Goal: Task Accomplishment & Management: Manage account settings

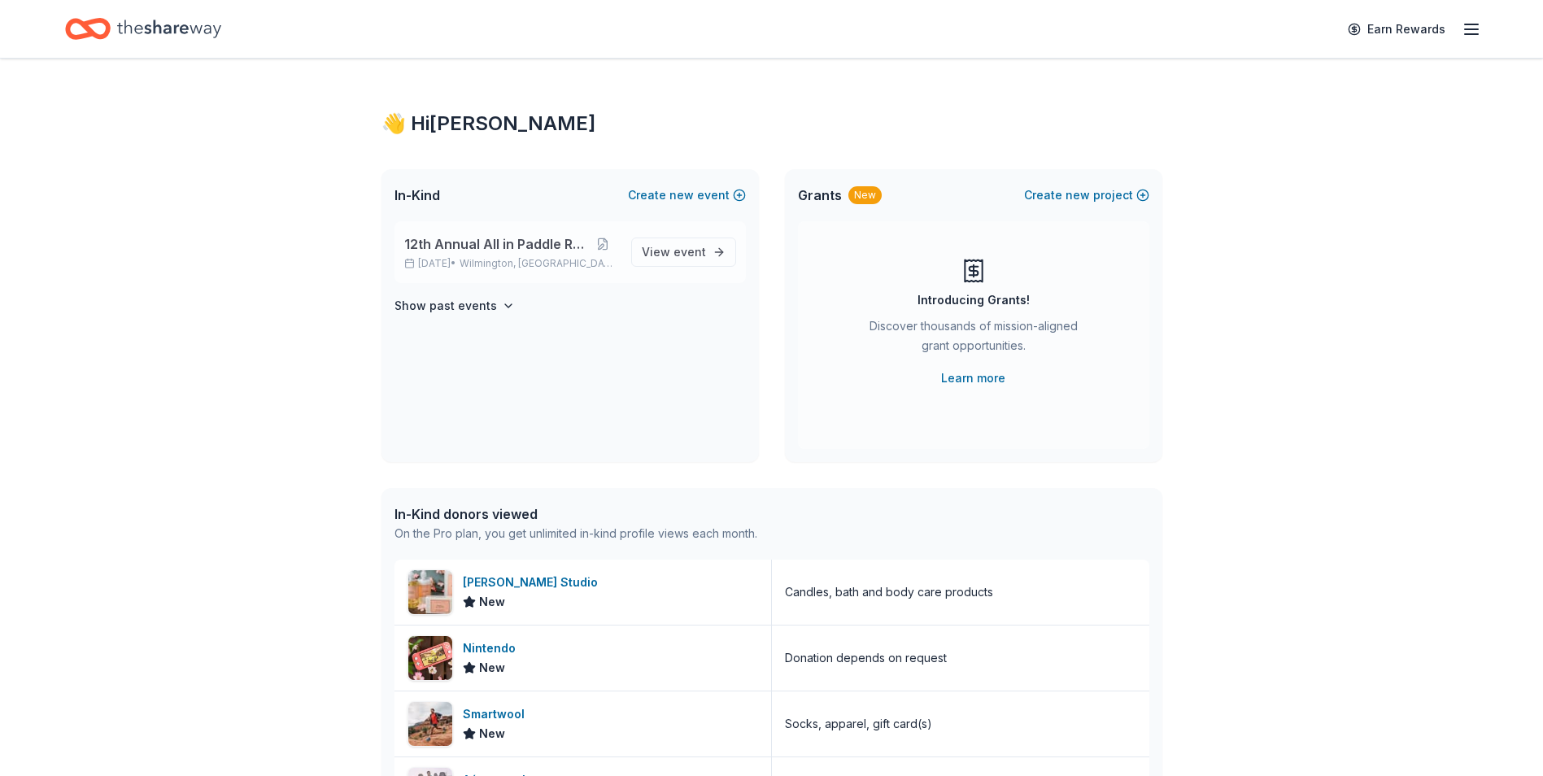
click at [487, 255] on div "12th Annual All in Paddle Raffle [DATE] • [GEOGRAPHIC_DATA], DE" at bounding box center [511, 252] width 214 height 36
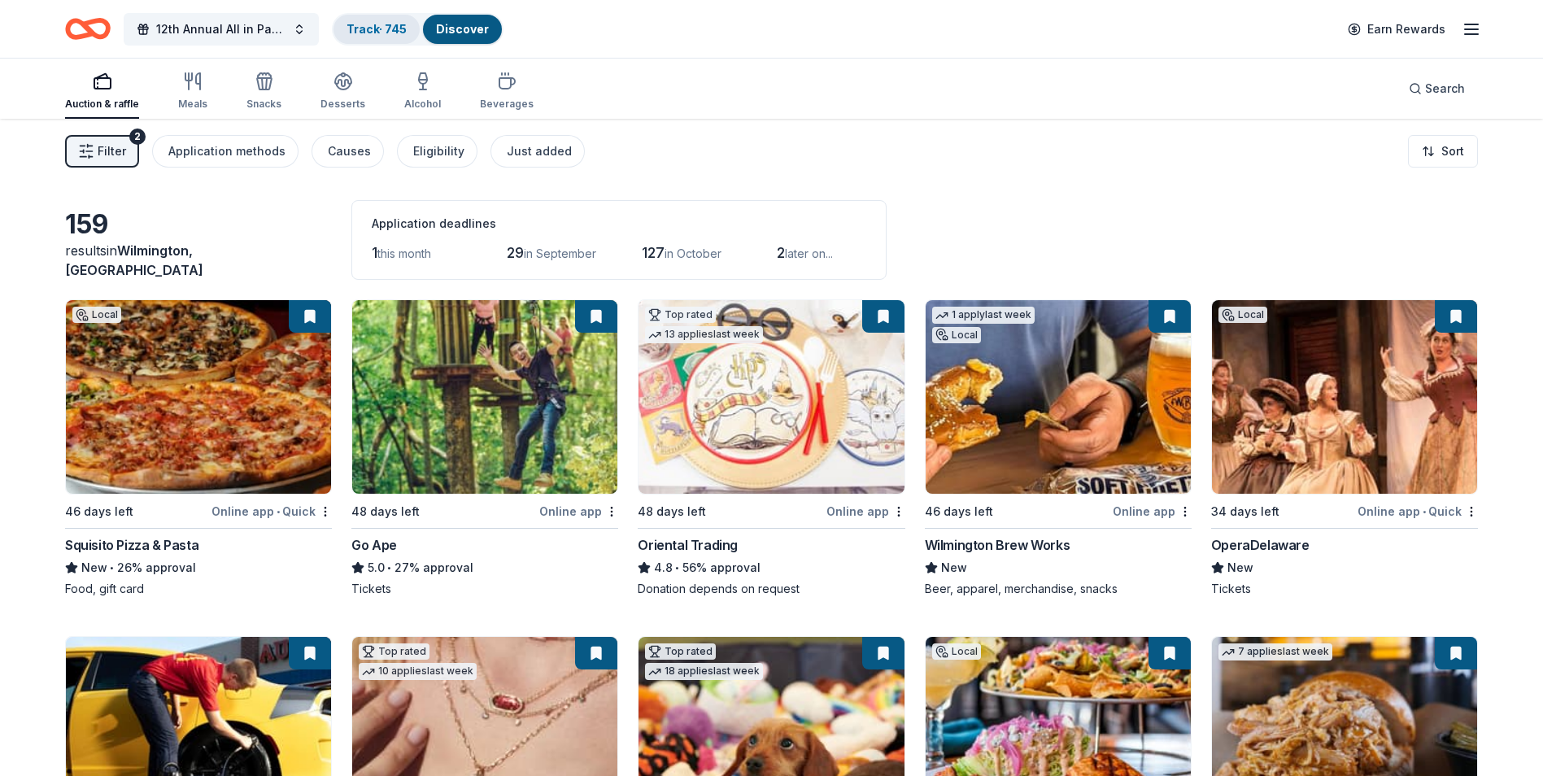
click at [372, 33] on link "Track · 745" at bounding box center [376, 29] width 60 height 14
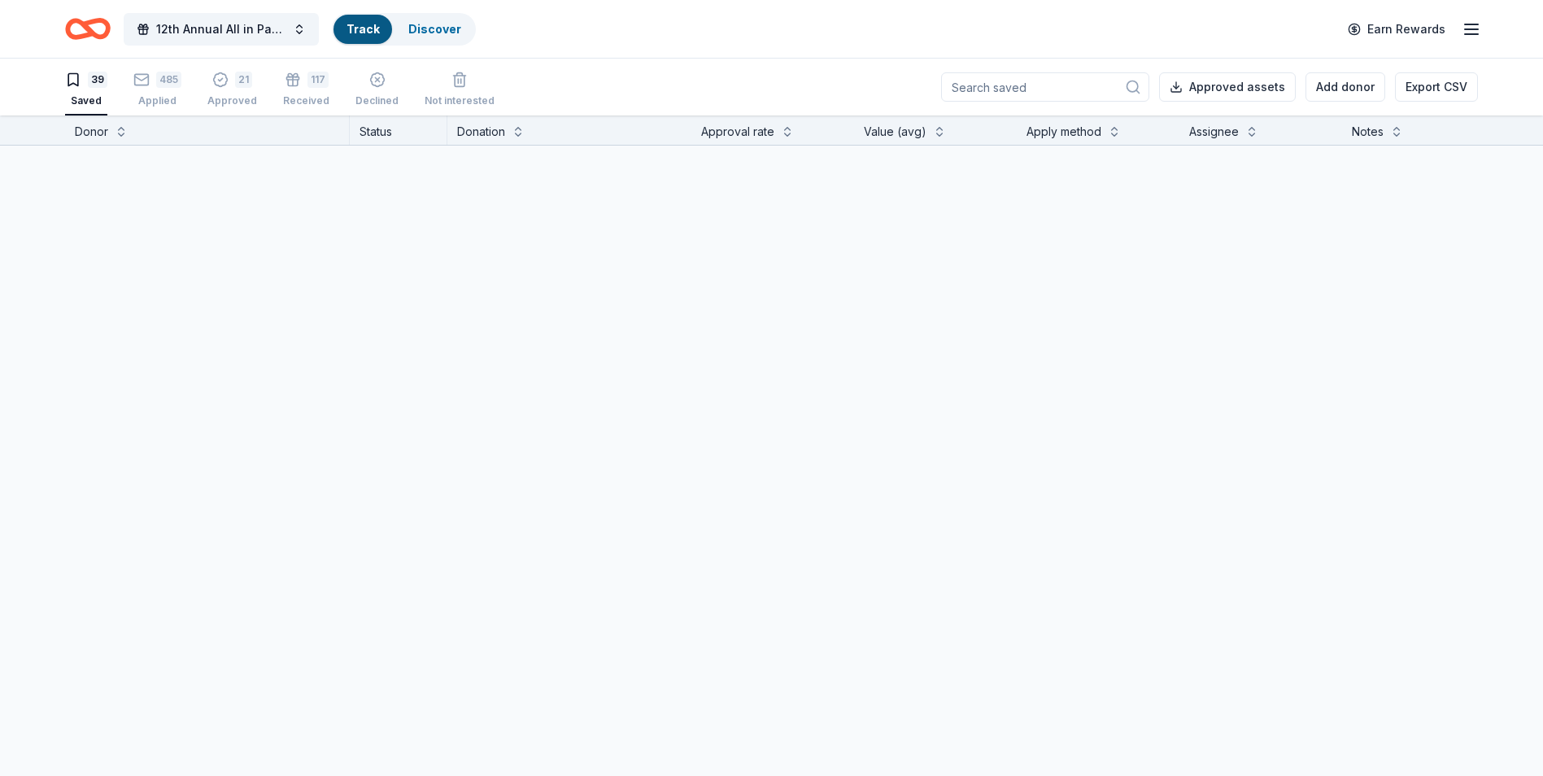
scroll to position [1, 0]
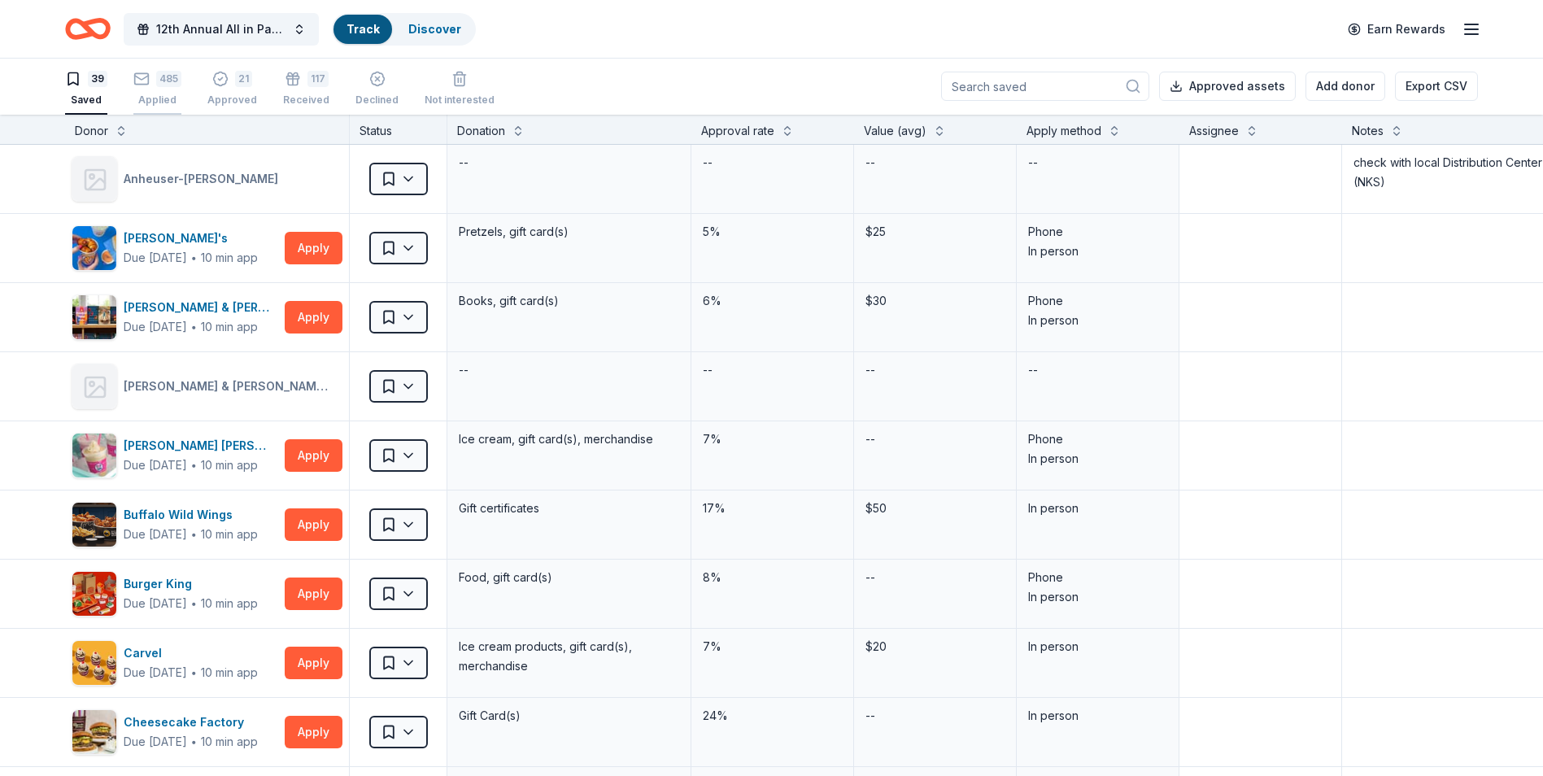
click at [159, 95] on div "Applied" at bounding box center [157, 100] width 48 height 13
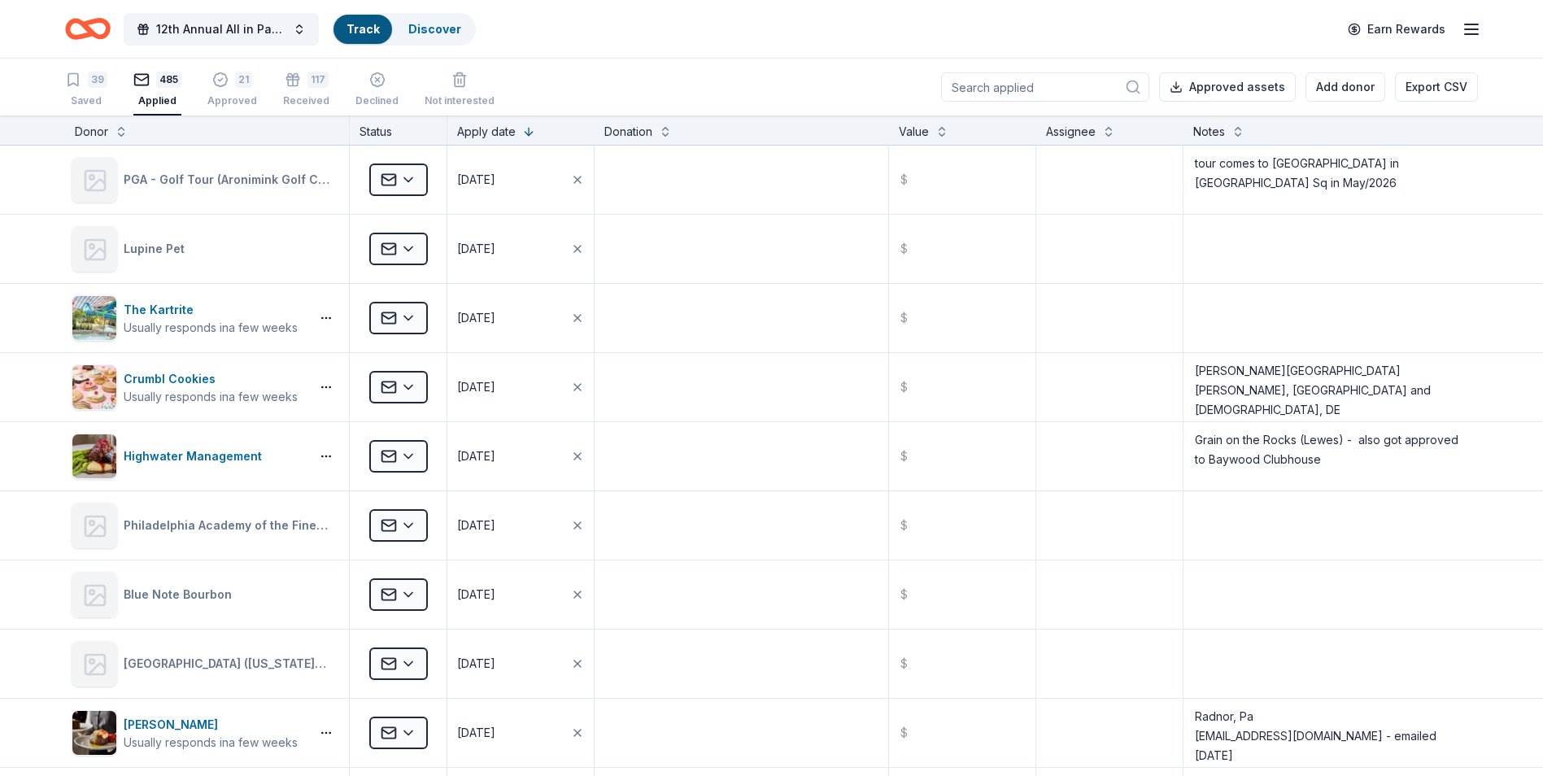
click at [1032, 88] on input at bounding box center [1045, 86] width 208 height 29
type input "[PERSON_NAME]"
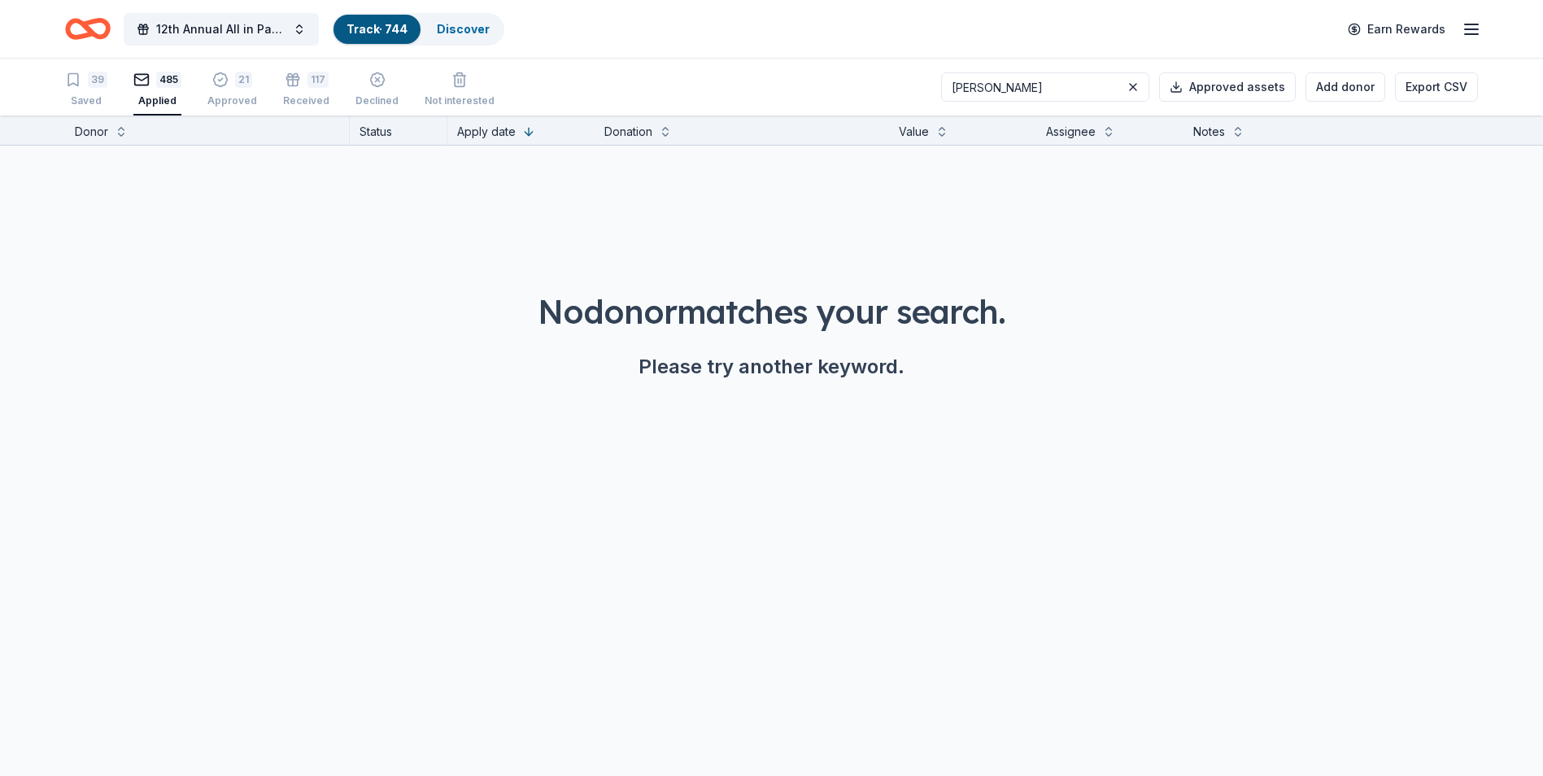
drag, startPoint x: 1035, startPoint y: 87, endPoint x: 964, endPoint y: 87, distance: 70.7
click at [964, 87] on input "[PERSON_NAME]" at bounding box center [1045, 86] width 208 height 29
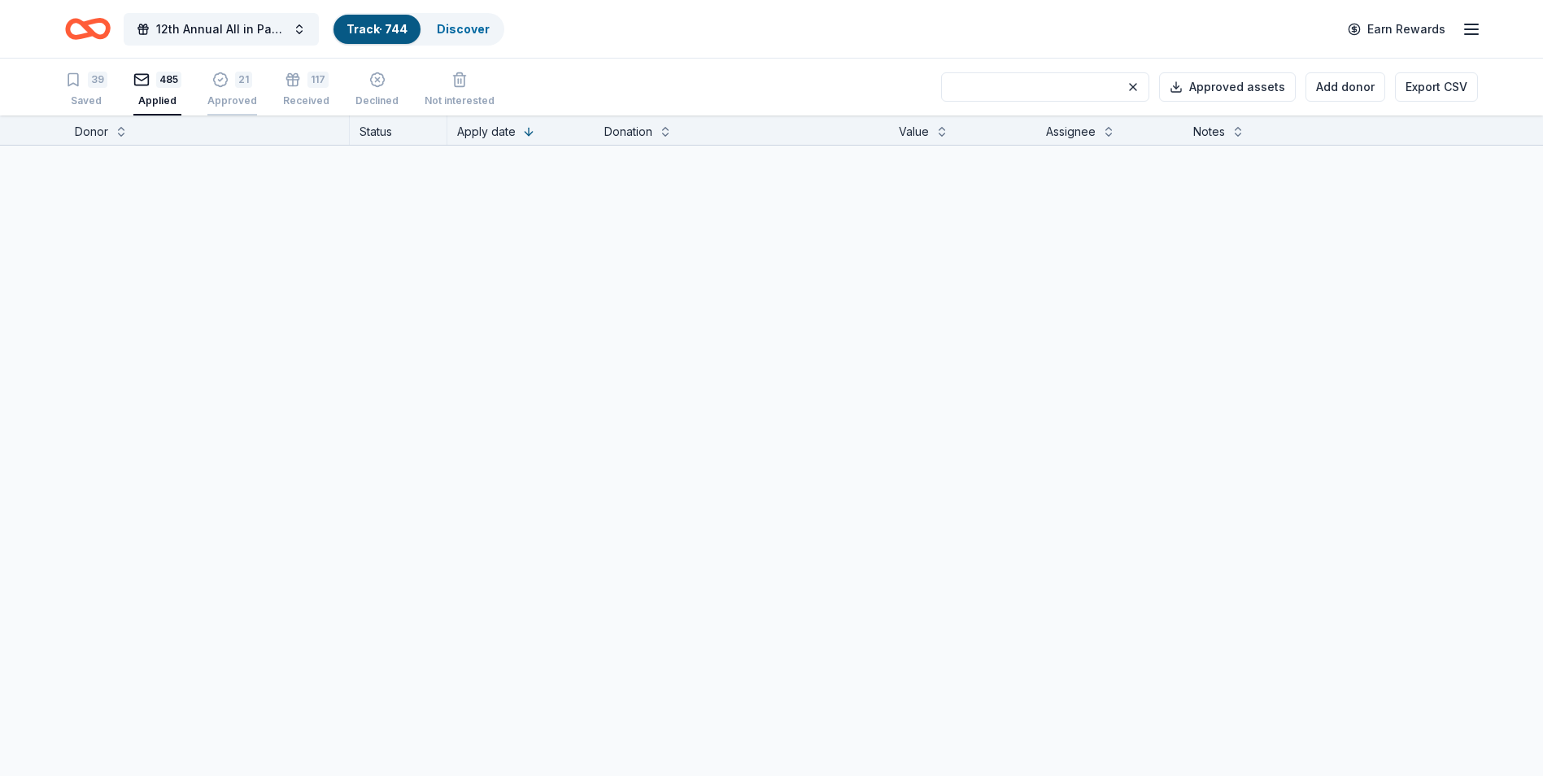
click at [229, 92] on div "21 Approved" at bounding box center [232, 90] width 50 height 36
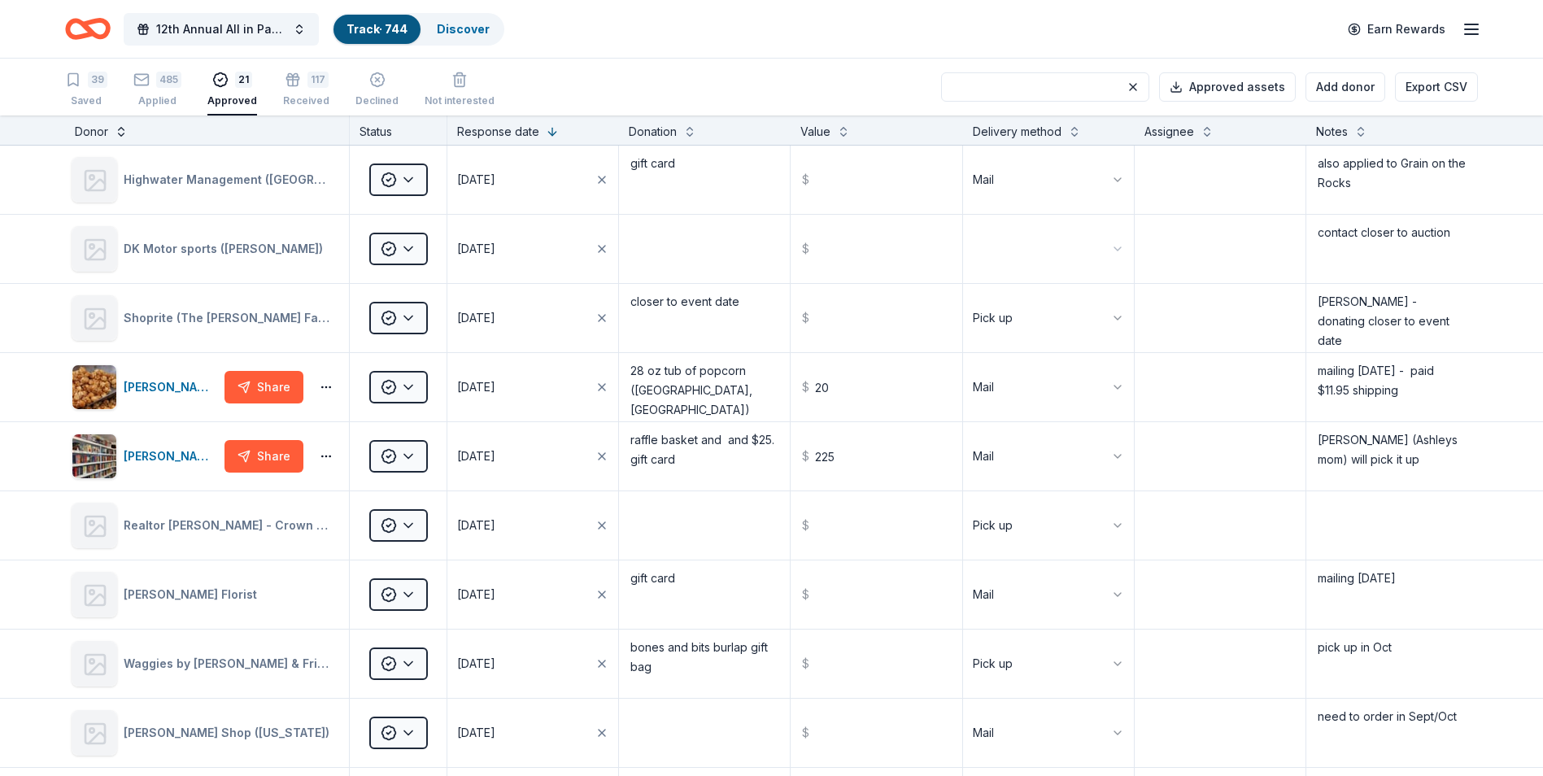
click at [119, 132] on button at bounding box center [121, 130] width 13 height 16
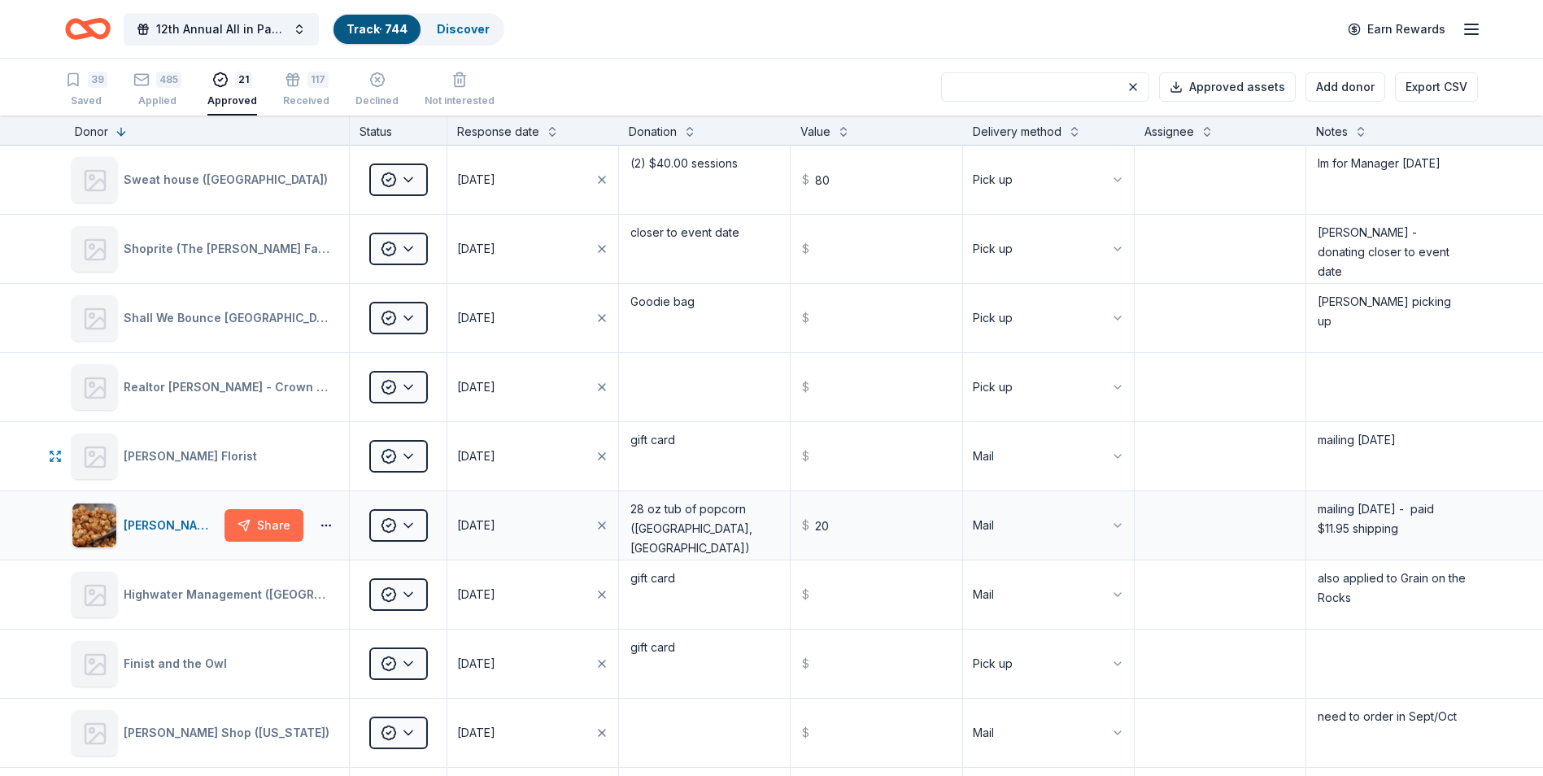
scroll to position [163, 0]
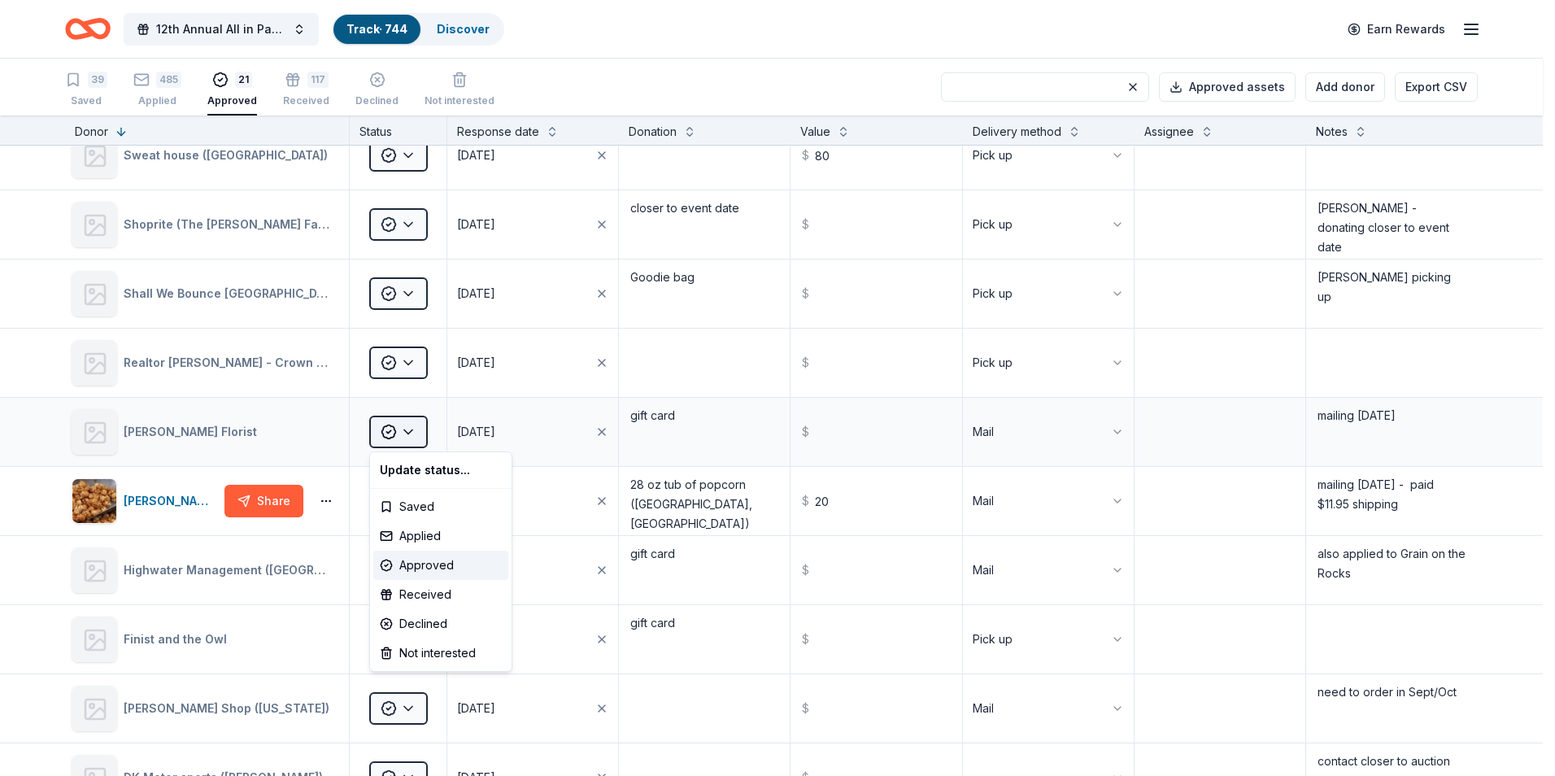
click at [410, 433] on html "12th Annual All in Paddle Raffle Track · 744 Discover Earn Rewards 39 Saved 485…" at bounding box center [777, 388] width 1555 height 776
click at [411, 595] on div "Received" at bounding box center [440, 594] width 135 height 29
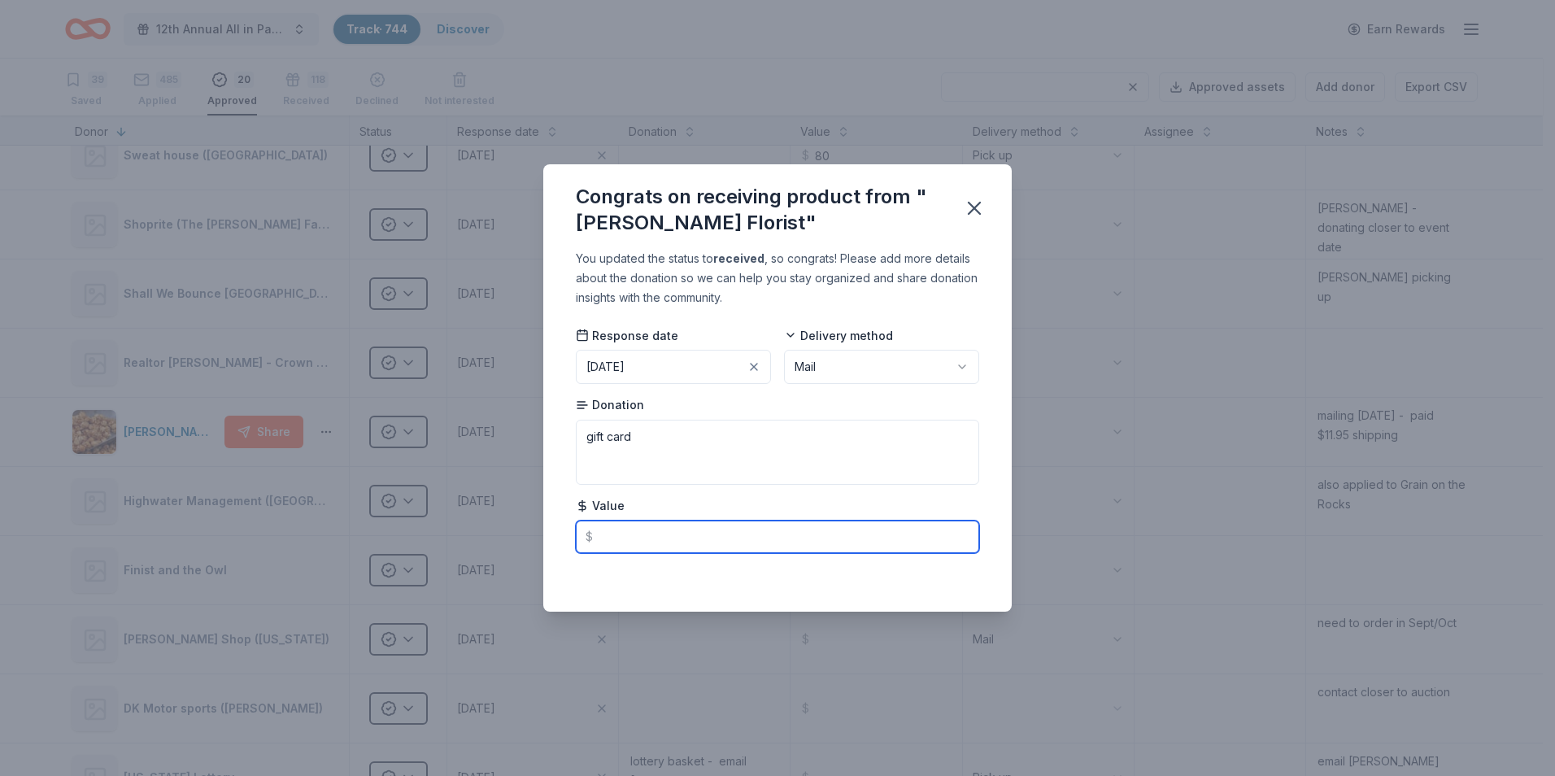
click at [628, 535] on input "text" at bounding box center [777, 536] width 403 height 33
type input "40.00"
click at [976, 206] on icon "button" at bounding box center [974, 207] width 11 height 11
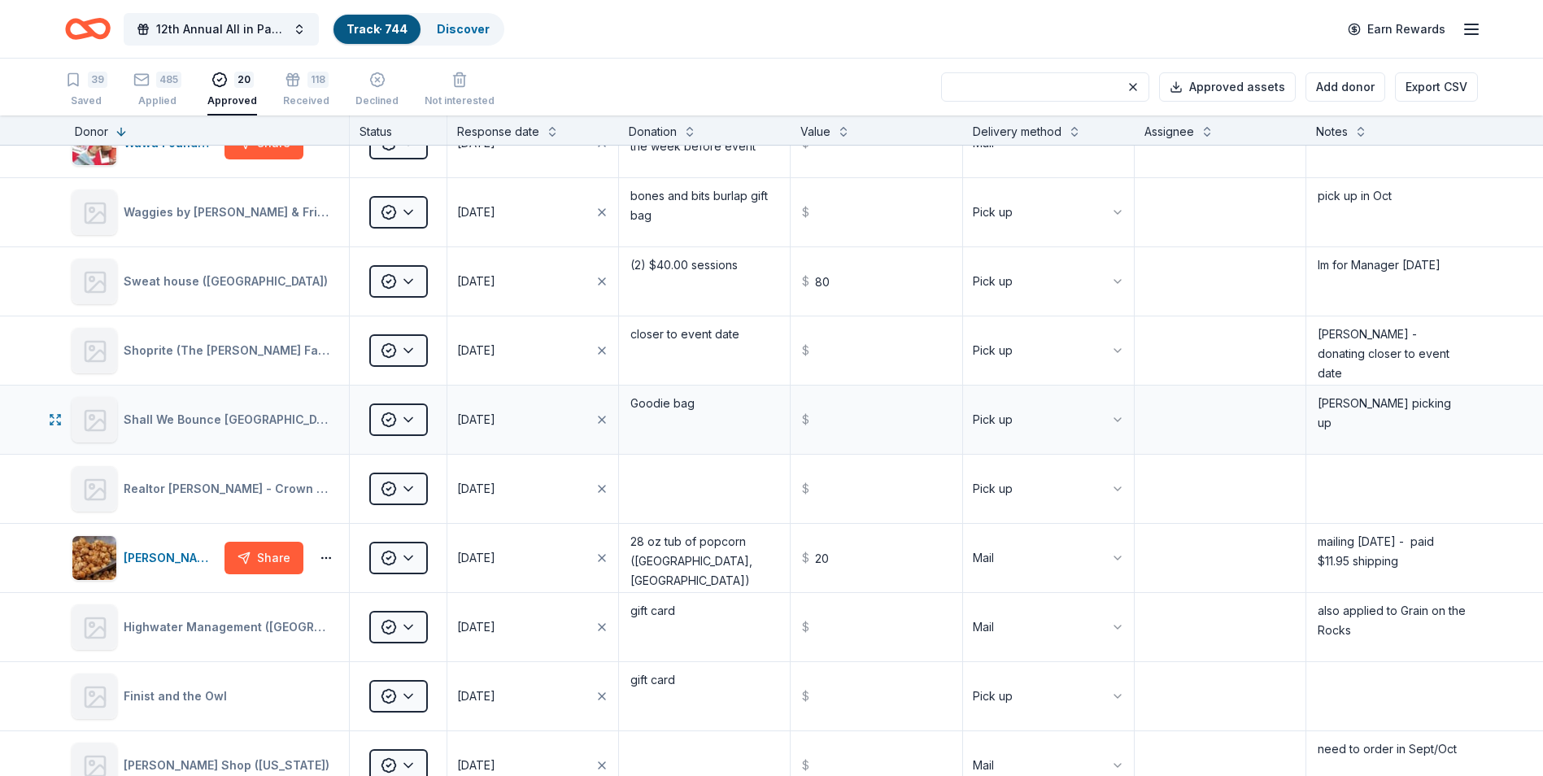
scroll to position [0, 0]
